Goal: Task Accomplishment & Management: Use online tool/utility

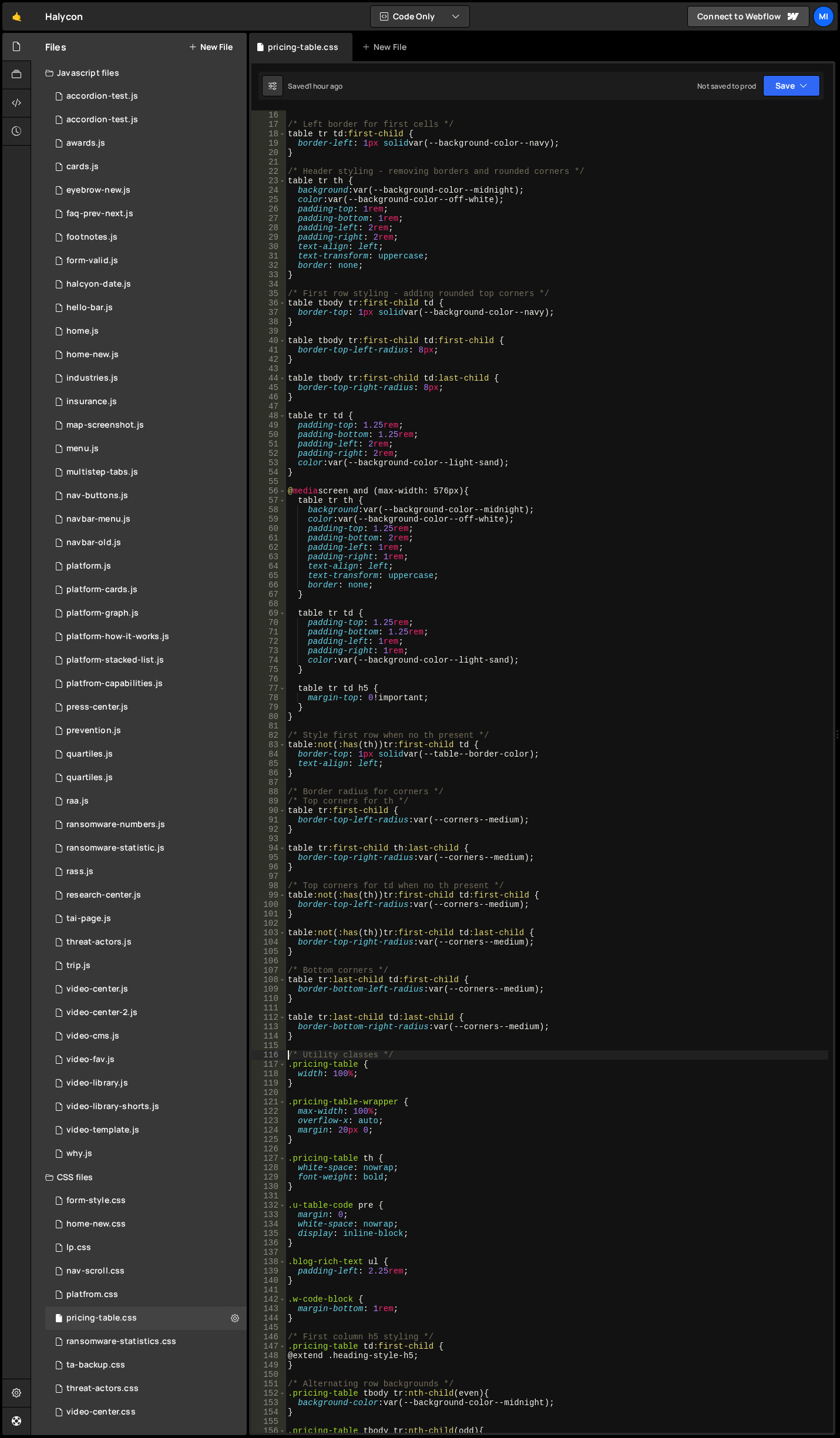
scroll to position [141, 0]
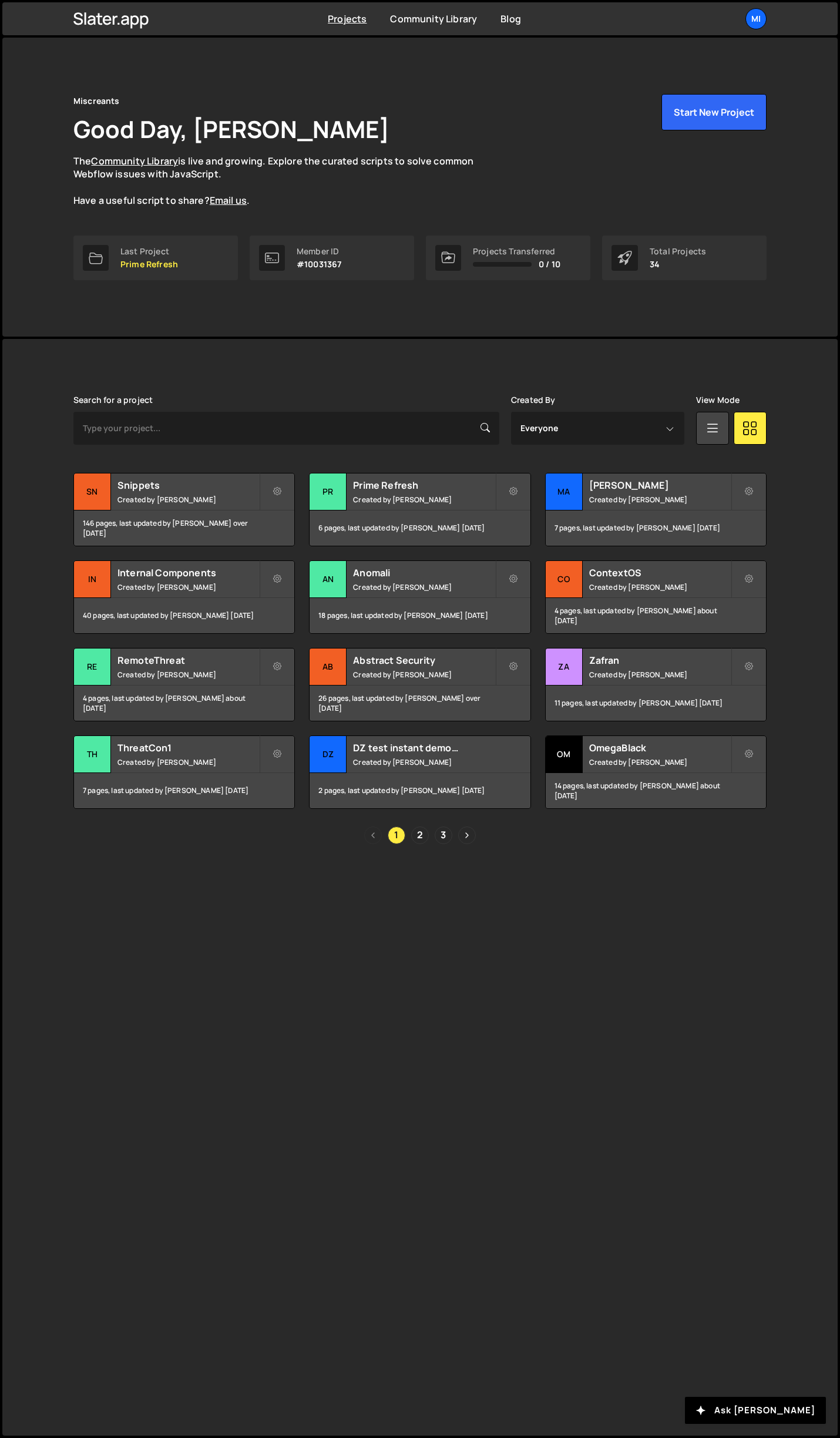
click at [457, 471] on div "Search for a project Created By Everyone Jarek Kowalczyk Sean Sun View Mode Tra…" at bounding box center [420, 620] width 694 height 449
click at [456, 491] on h2 "Prime Refresh" at bounding box center [424, 486] width 141 height 13
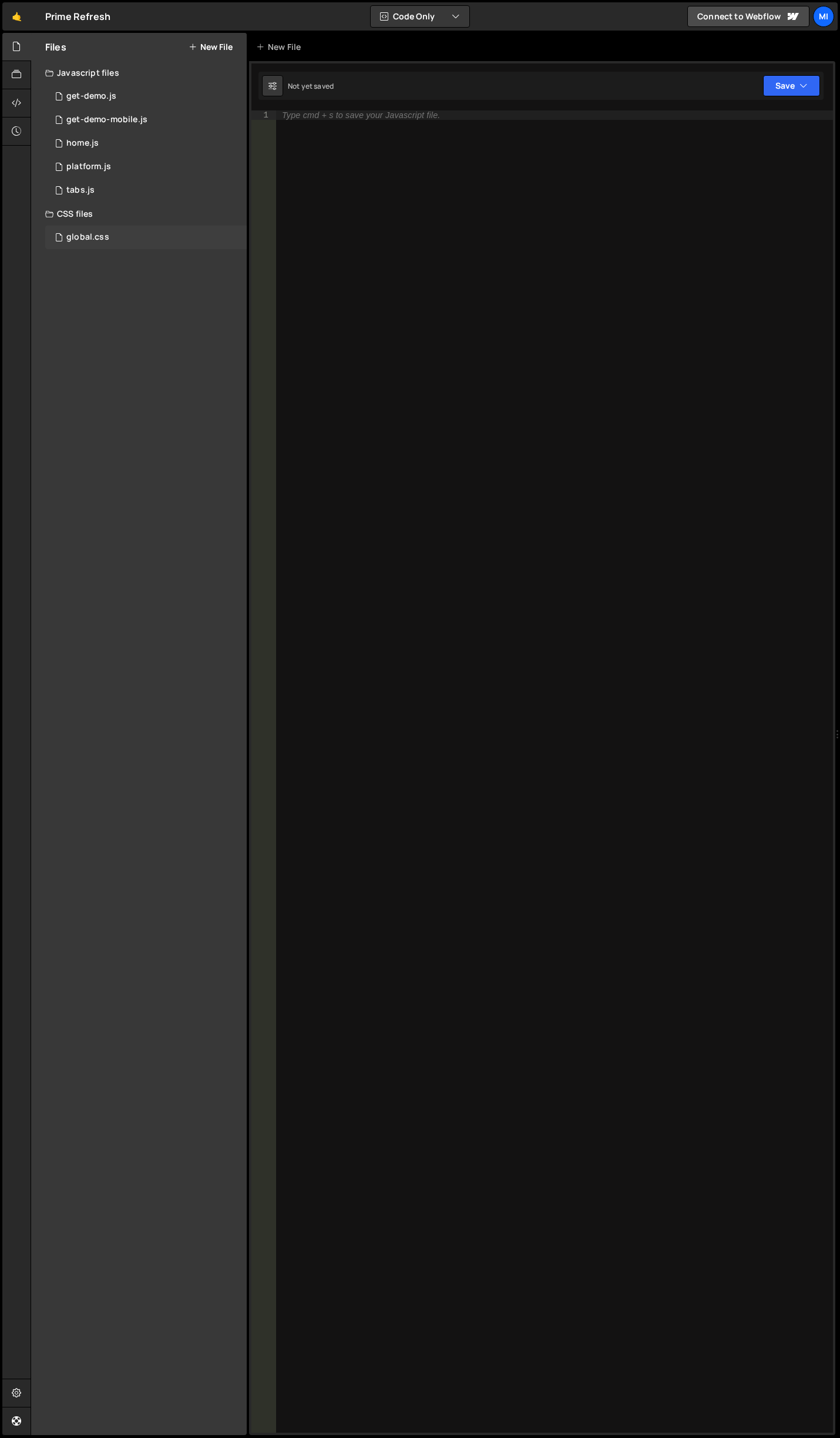
click at [102, 244] on div "global.css 0" at bounding box center [146, 237] width 201 height 23
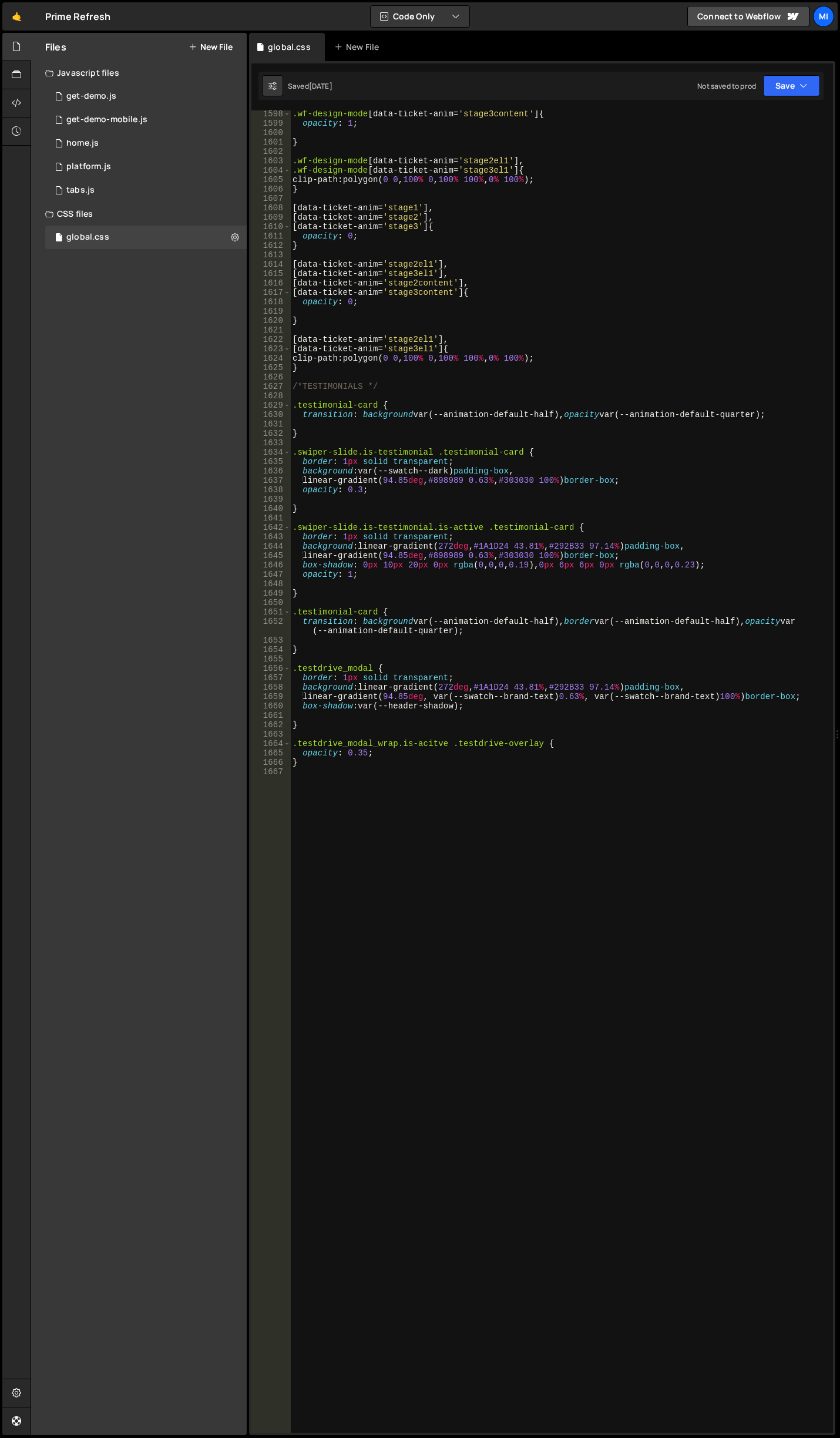
click at [380, 1203] on div ".wf-design-mode [ data-ticket-anim = ' stage3content ' ] { opacity : 1 ; } .wf-…" at bounding box center [559, 779] width 538 height 1342
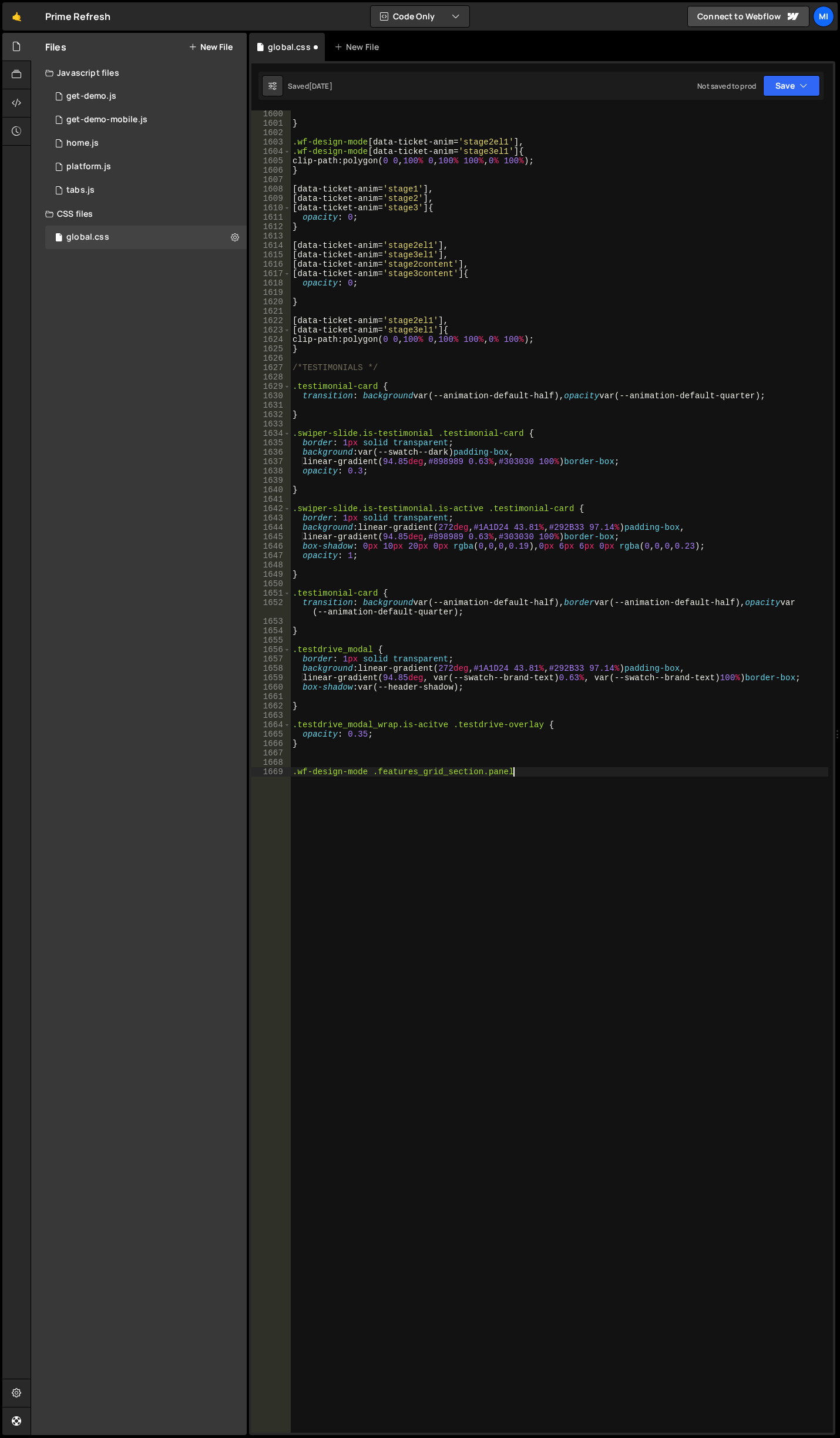
scroll to position [0, 15]
type textarea ".wf-design-mode .features_grid_section.panel {}"
type textarea "position: relative;"
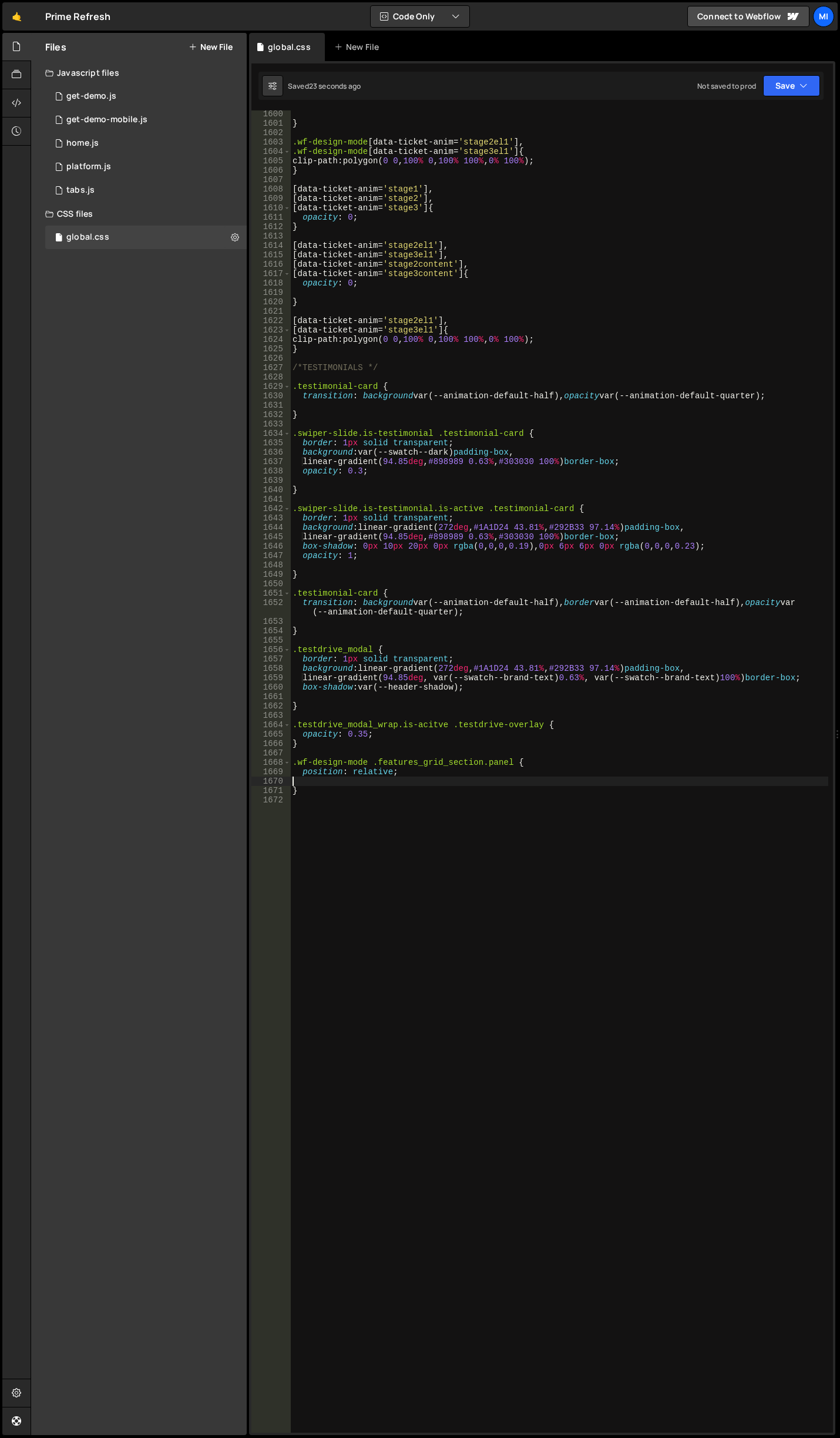
click at [461, 773] on div "} .wf-design-mode [ data-ticket-anim = ' stage2el1 ' ], .wf-design-mode [ data-…" at bounding box center [559, 779] width 538 height 1342
type textarea "position: relative;"
type textarea "top: 0;"
click at [519, 780] on div "} .wf-design-mode [ data-ticket-anim = ' stage2el1 ' ], .wf-design-mode [ data-…" at bounding box center [559, 779] width 538 height 1342
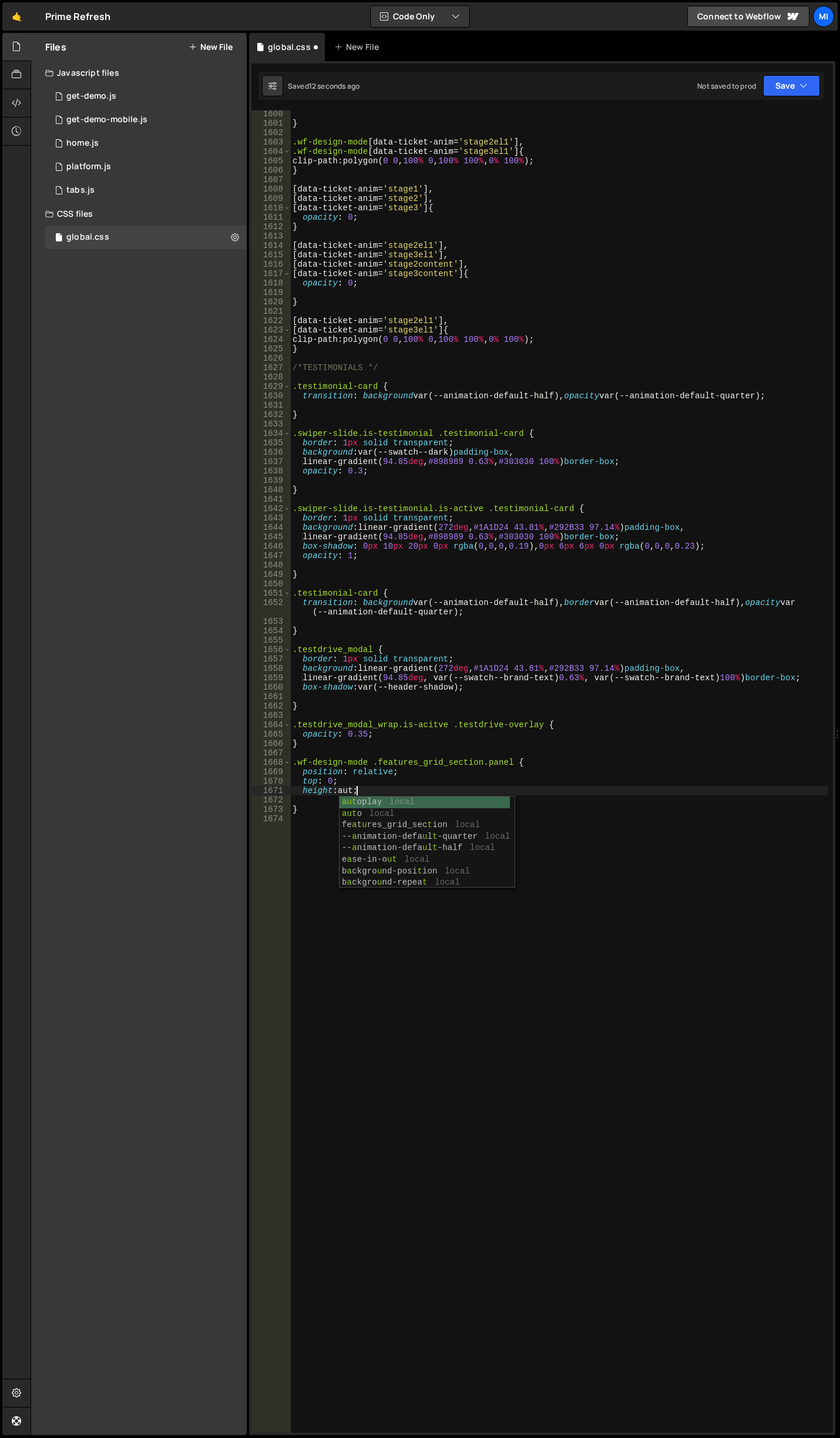
scroll to position [0, 4]
type textarea "height: auto;"
